Goal: Task Accomplishment & Management: Manage account settings

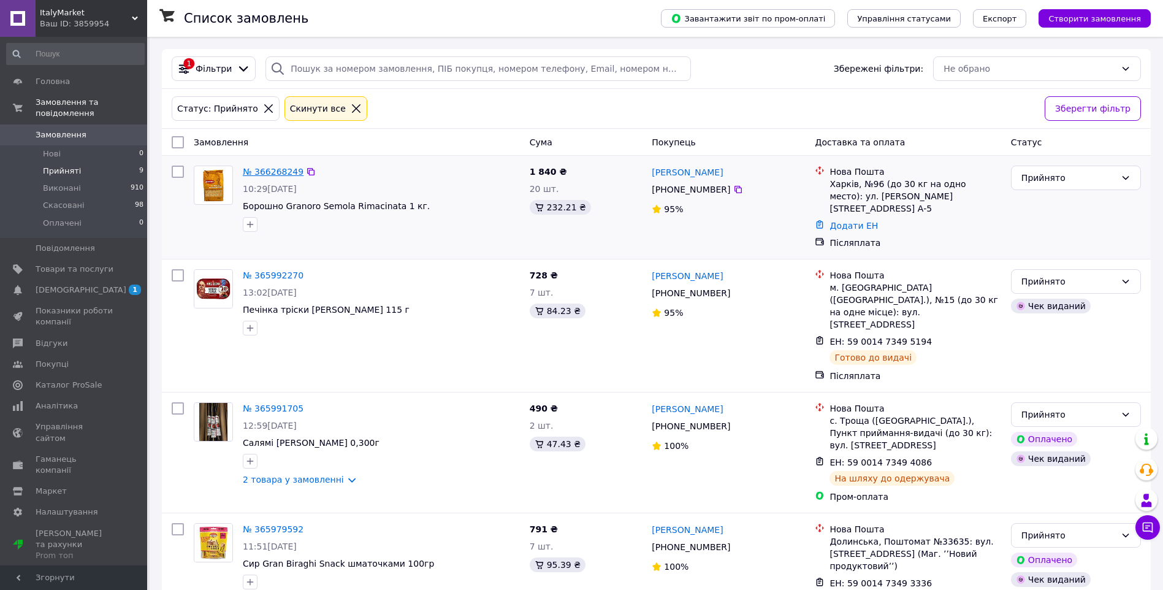
click at [271, 170] on link "№ 366268249" at bounding box center [273, 172] width 61 height 10
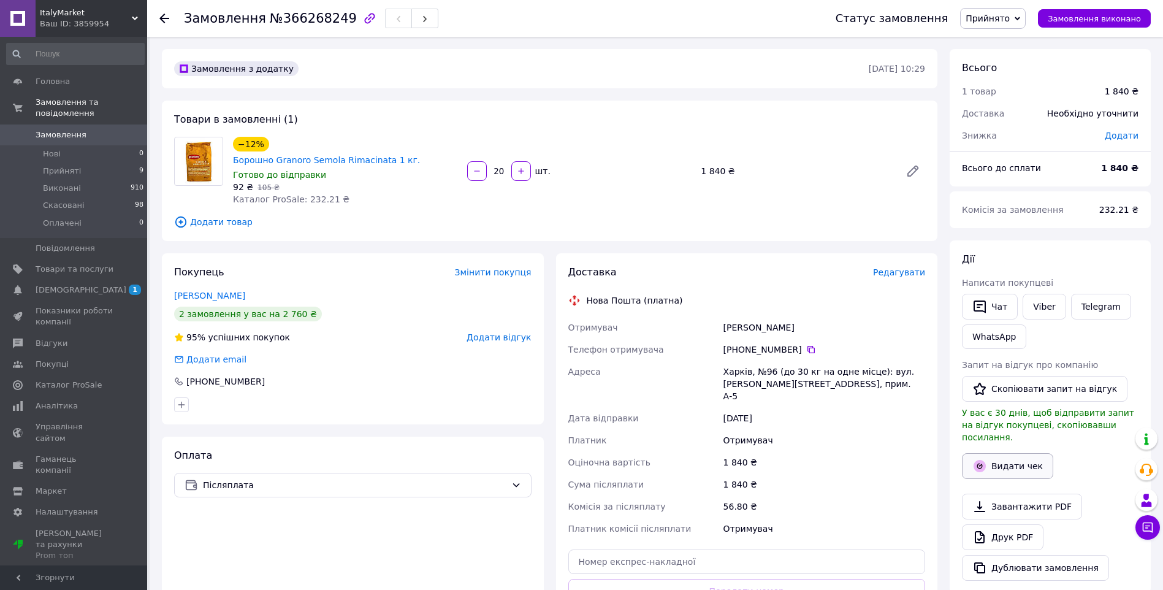
click at [1002, 455] on button "Видати чек" at bounding box center [1007, 466] width 91 height 26
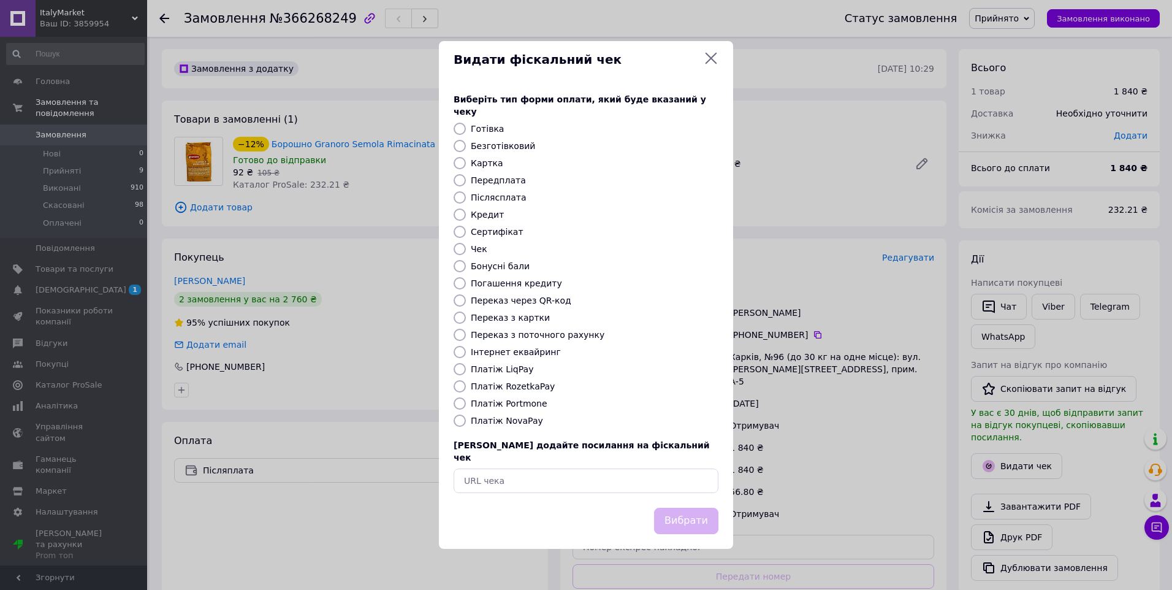
click at [485, 420] on label "Платіж NovaPay" at bounding box center [507, 421] width 72 height 10
click at [466, 420] on input "Платіж NovaPay" at bounding box center [460, 420] width 12 height 12
radio input "true"
drag, startPoint x: 680, startPoint y: 511, endPoint x: 691, endPoint y: 508, distance: 11.9
click at [680, 511] on button "Вибрати" at bounding box center [686, 521] width 64 height 26
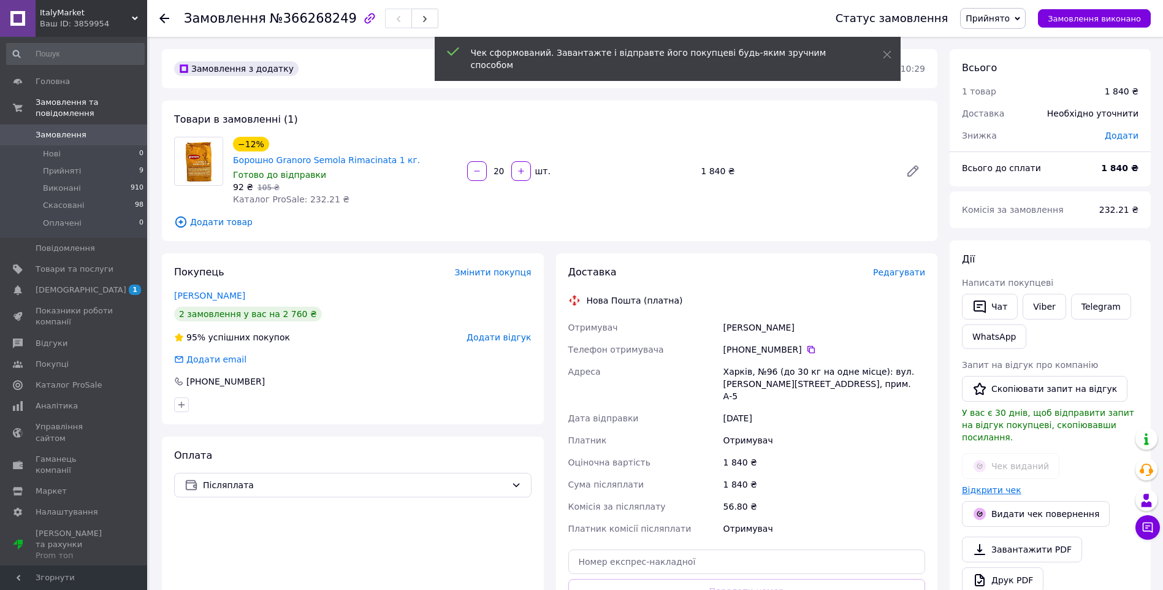
click at [994, 485] on link "Відкрити чек" at bounding box center [991, 490] width 59 height 10
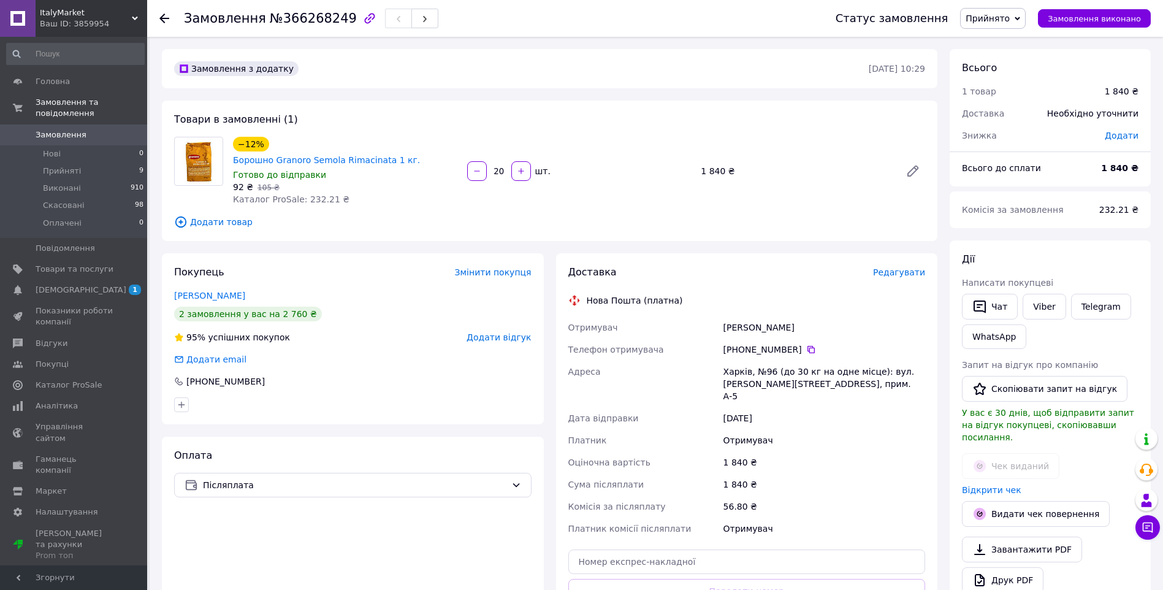
click at [167, 18] on use at bounding box center [164, 18] width 10 height 10
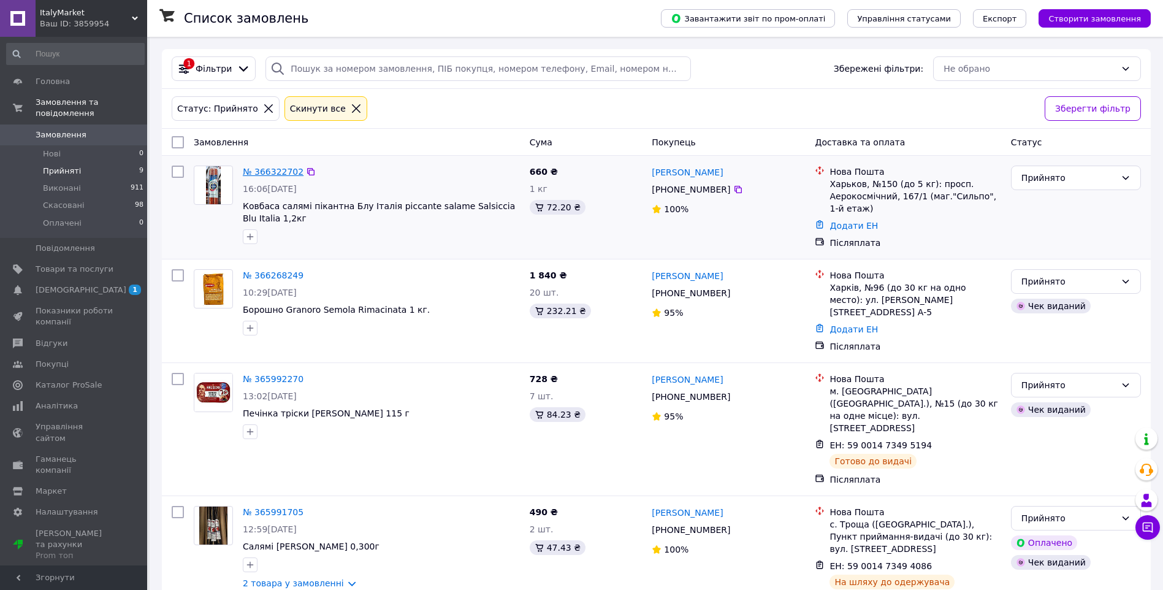
click at [273, 172] on link "№ 366322702" at bounding box center [273, 172] width 61 height 10
